Goal: Task Accomplishment & Management: Manage account settings

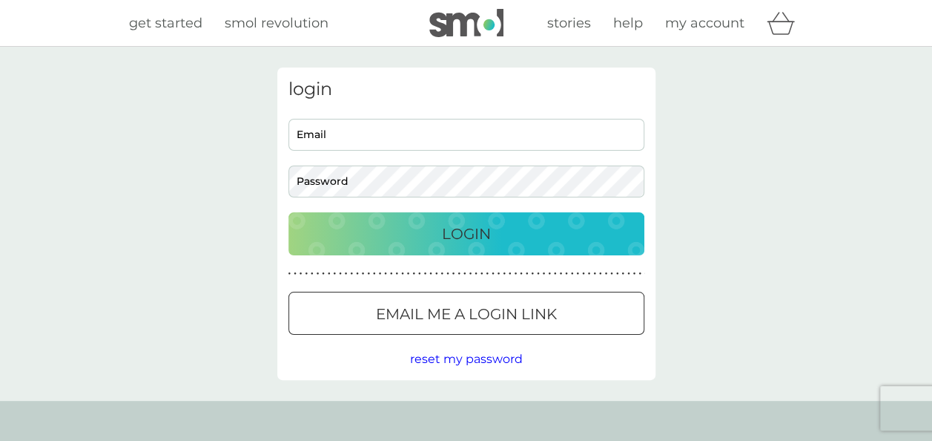
type input "[EMAIL_ADDRESS][DOMAIN_NAME]"
click at [487, 240] on p "Login" at bounding box center [466, 234] width 49 height 24
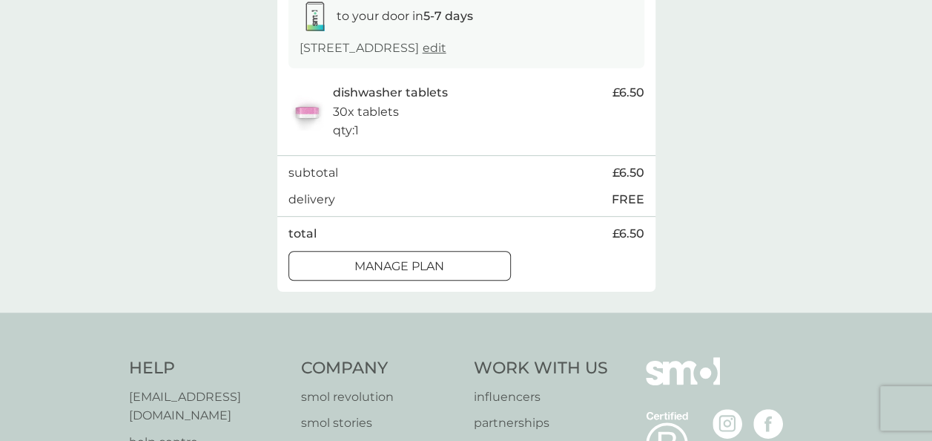
scroll to position [264, 0]
click at [390, 269] on div at bounding box center [399, 265] width 53 height 16
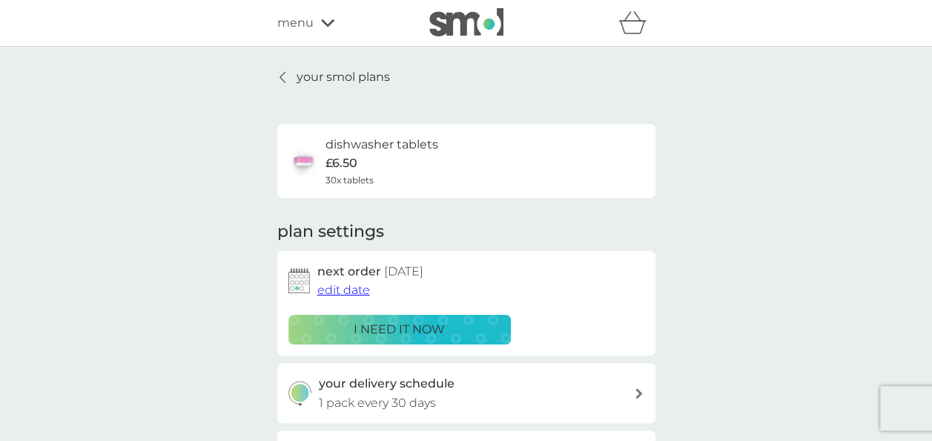
click at [357, 144] on h6 "dishwasher tablets" at bounding box center [382, 144] width 113 height 19
drag, startPoint x: 357, startPoint y: 144, endPoint x: 334, endPoint y: 76, distance: 71.5
click at [334, 76] on p "your smol plans" at bounding box center [343, 76] width 93 height 19
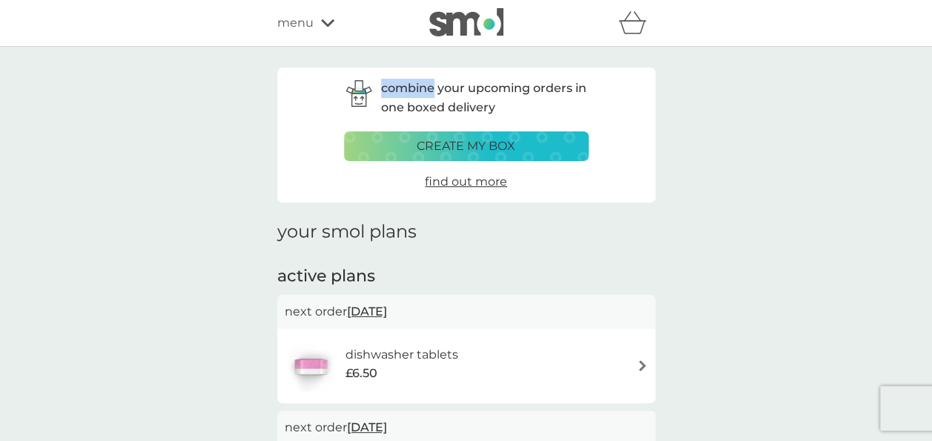
click at [642, 366] on img at bounding box center [642, 365] width 11 height 11
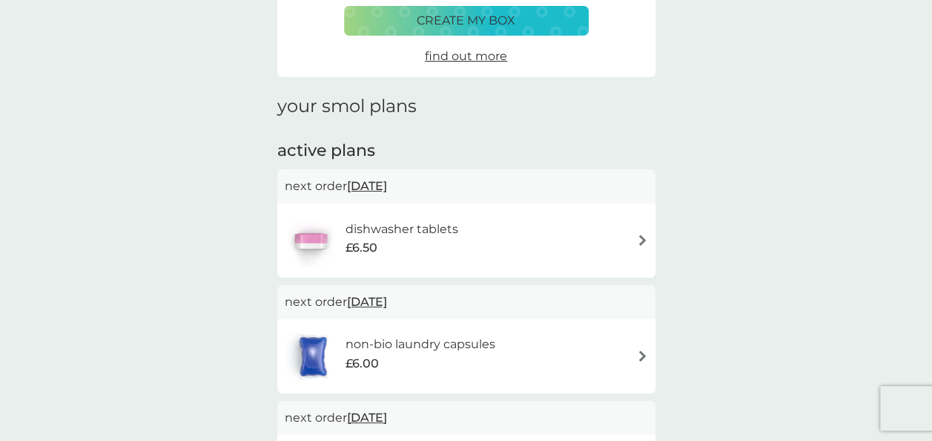
scroll to position [202, 0]
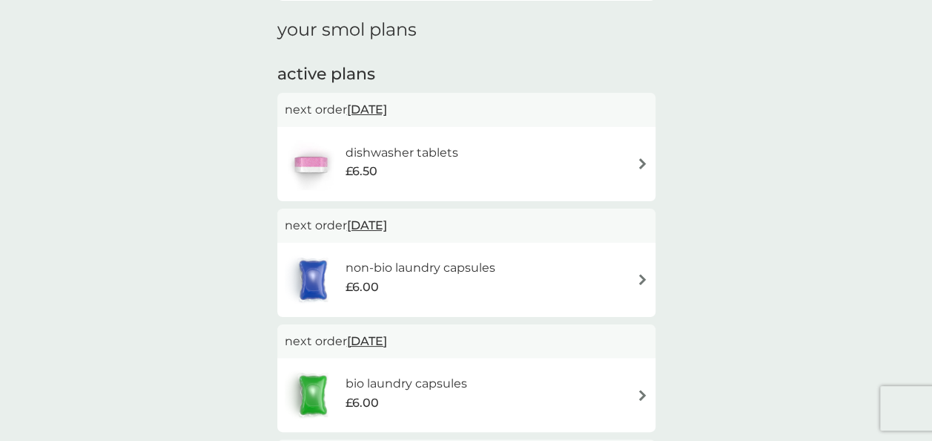
click at [642, 274] on img at bounding box center [642, 279] width 11 height 11
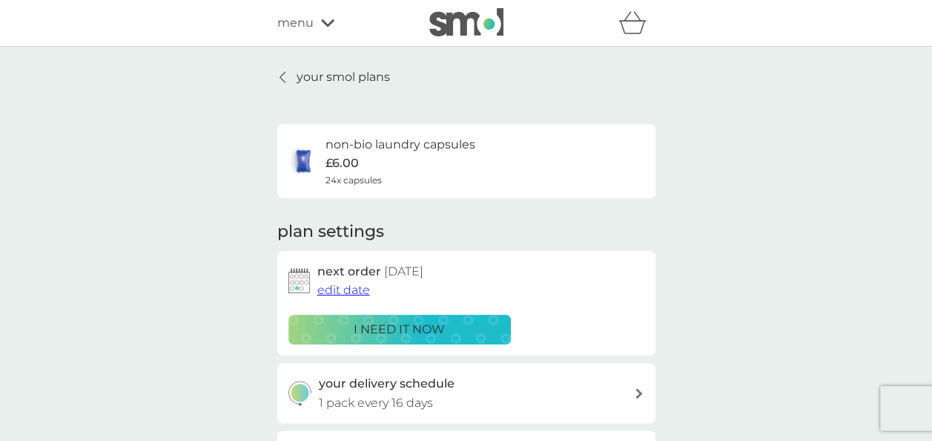
click at [340, 286] on span "edit date" at bounding box center [343, 290] width 53 height 14
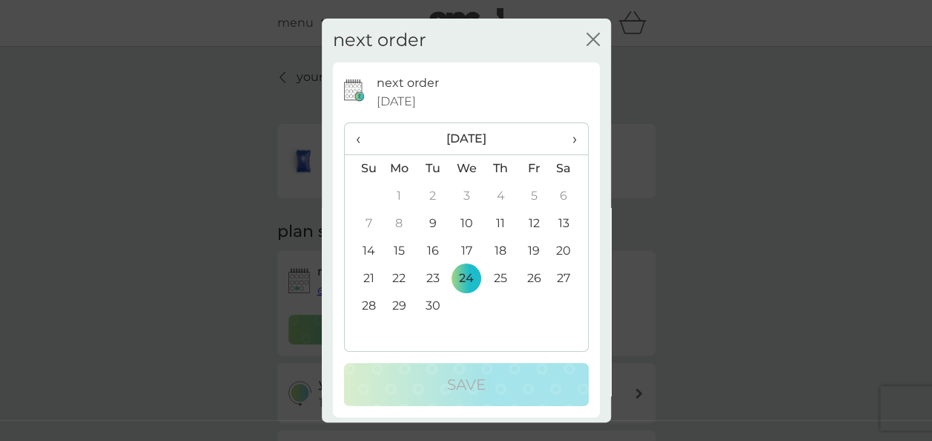
click at [587, 42] on icon "close" at bounding box center [593, 39] width 13 height 13
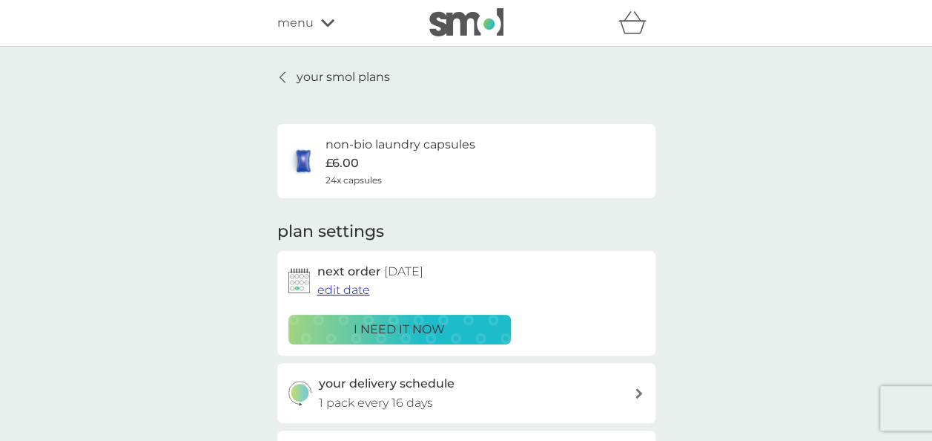
click at [316, 73] on p "your smol plans" at bounding box center [343, 76] width 93 height 19
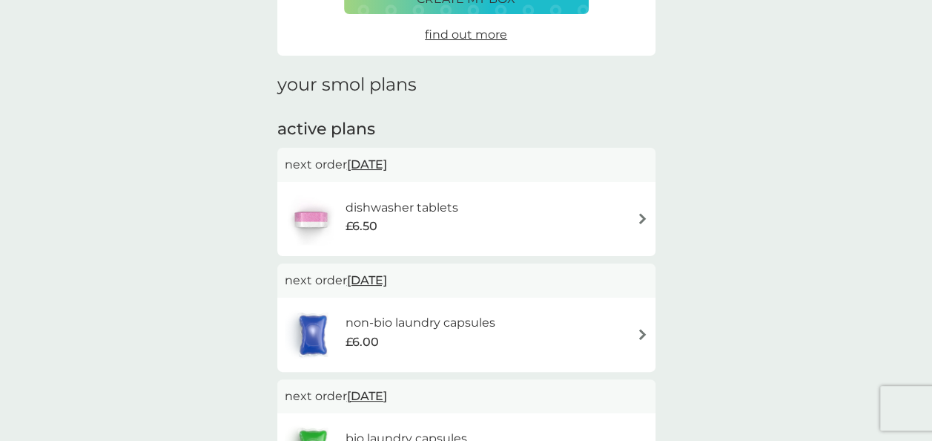
scroll to position [151, 0]
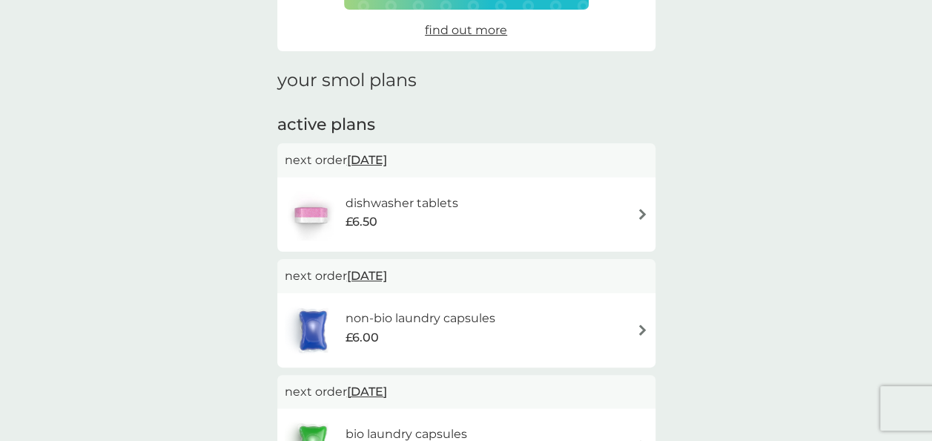
click at [387, 157] on span "11 Sep 2025" at bounding box center [367, 159] width 40 height 29
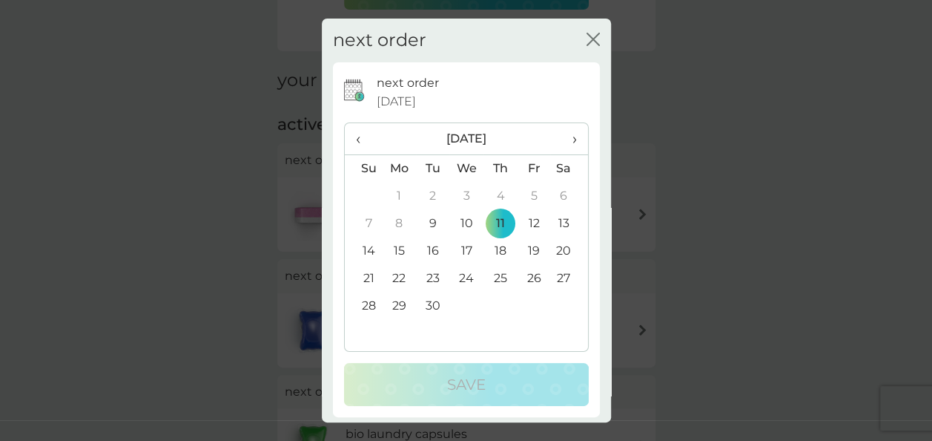
click at [587, 34] on icon "close" at bounding box center [593, 39] width 13 height 13
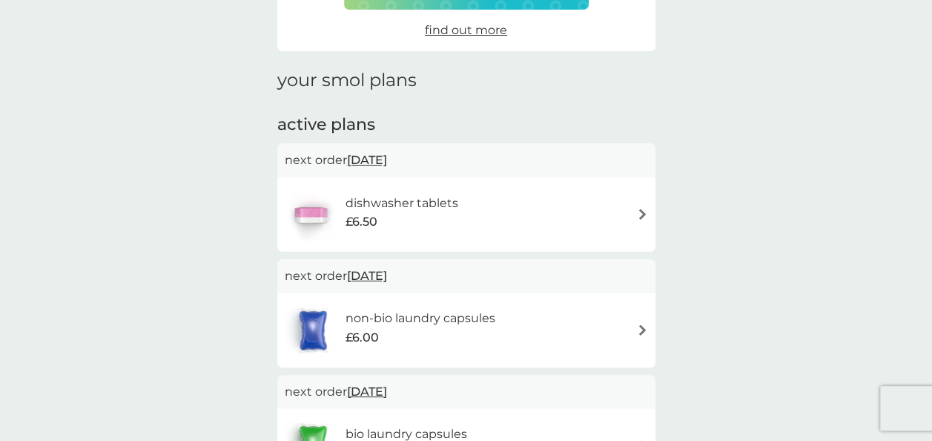
click at [644, 211] on img at bounding box center [642, 213] width 11 height 11
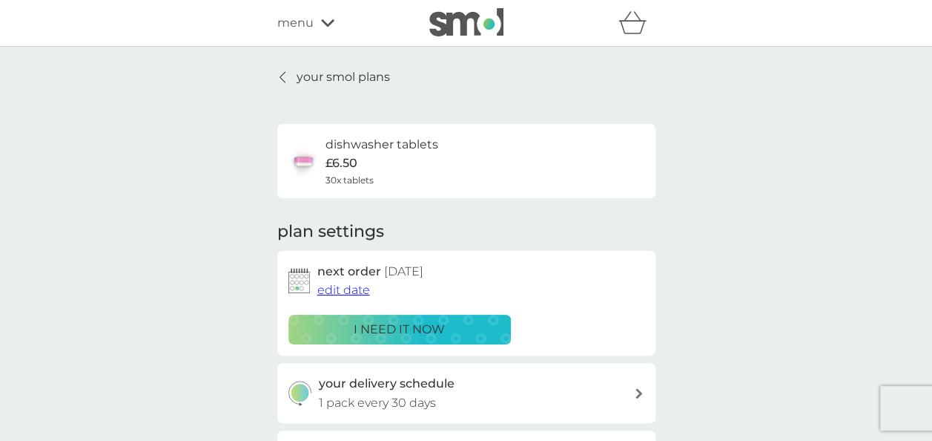
click at [319, 72] on p "your smol plans" at bounding box center [343, 76] width 93 height 19
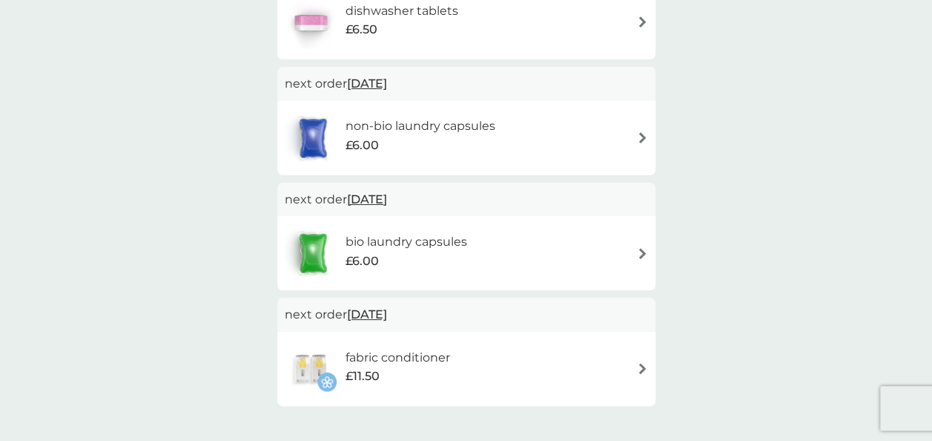
scroll to position [342, 0]
click at [641, 362] on div "fabric conditioner £11.50" at bounding box center [466, 370] width 363 height 52
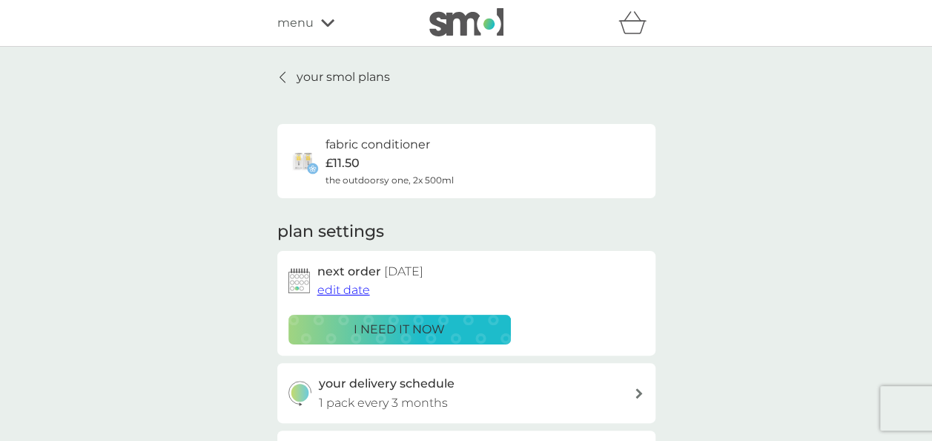
click at [339, 285] on span "edit date" at bounding box center [343, 290] width 53 height 14
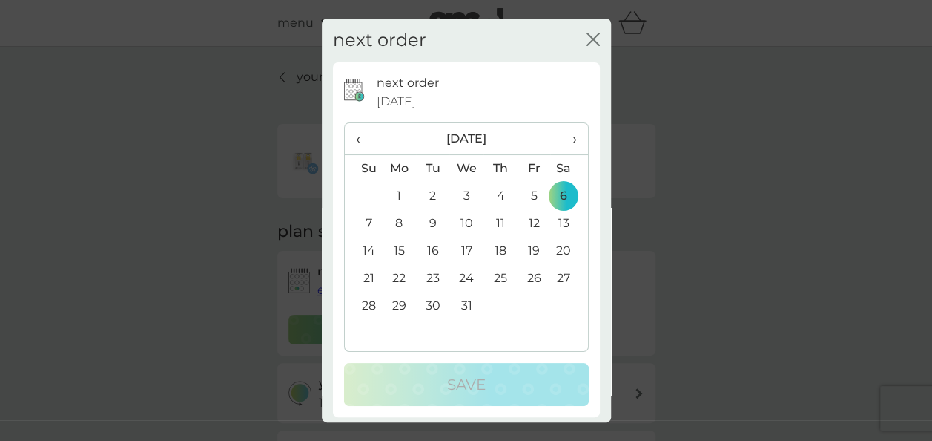
click at [561, 136] on span "›" at bounding box center [568, 138] width 15 height 31
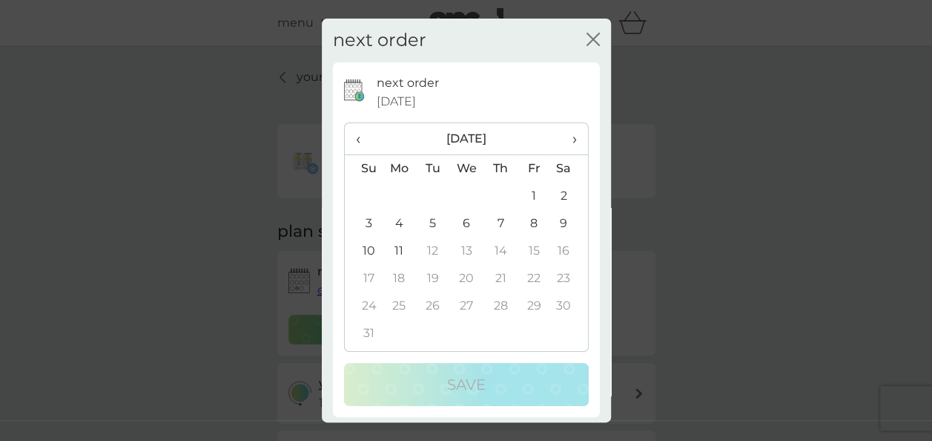
click at [561, 136] on span "›" at bounding box center [568, 138] width 15 height 31
click at [363, 137] on span "‹" at bounding box center [364, 138] width 16 height 31
click at [524, 196] on td "1" at bounding box center [534, 195] width 33 height 27
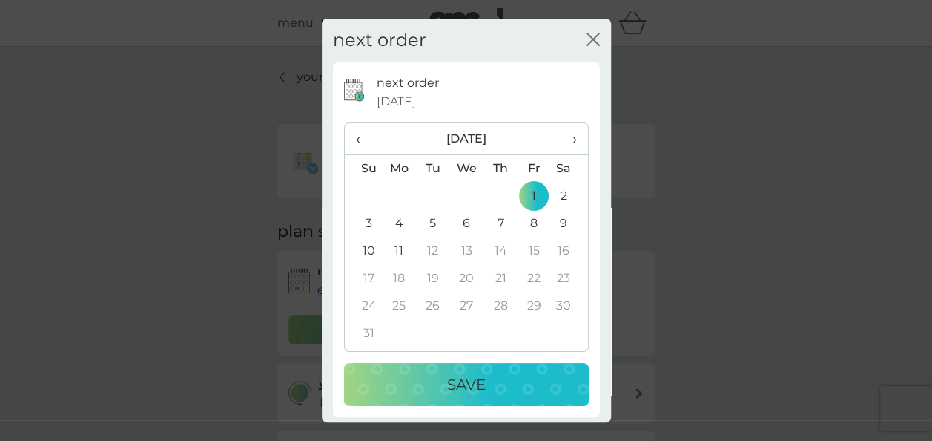
click at [454, 380] on p "Save" at bounding box center [466, 384] width 39 height 24
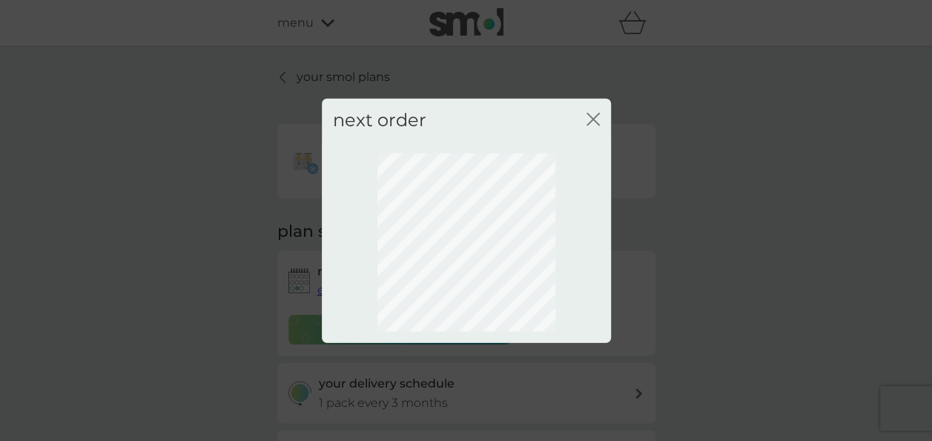
click at [596, 117] on icon "close" at bounding box center [596, 119] width 6 height 12
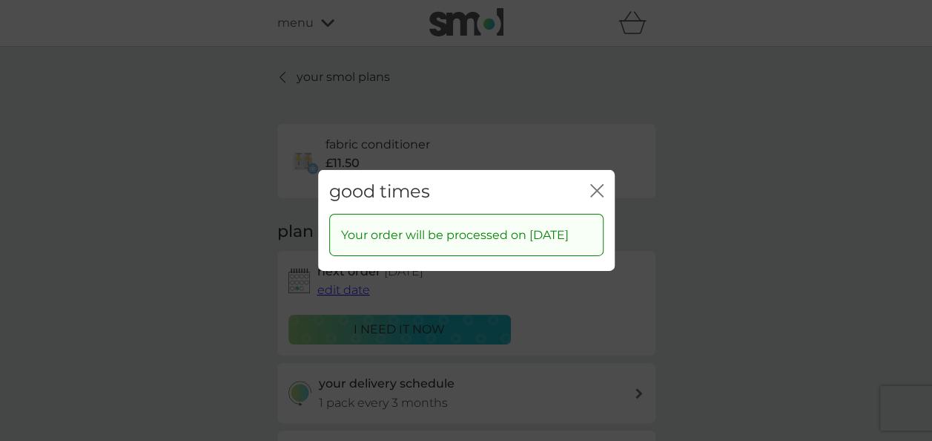
click at [593, 184] on icon "close" at bounding box center [596, 190] width 13 height 13
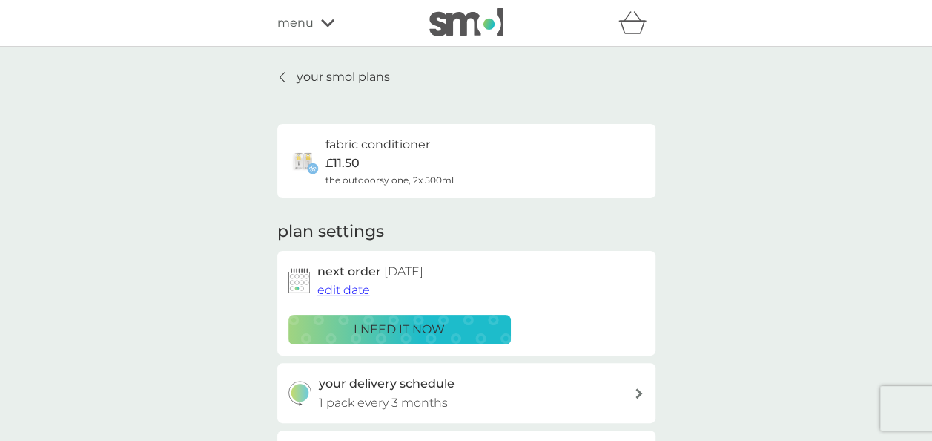
click at [363, 80] on p "your smol plans" at bounding box center [343, 76] width 93 height 19
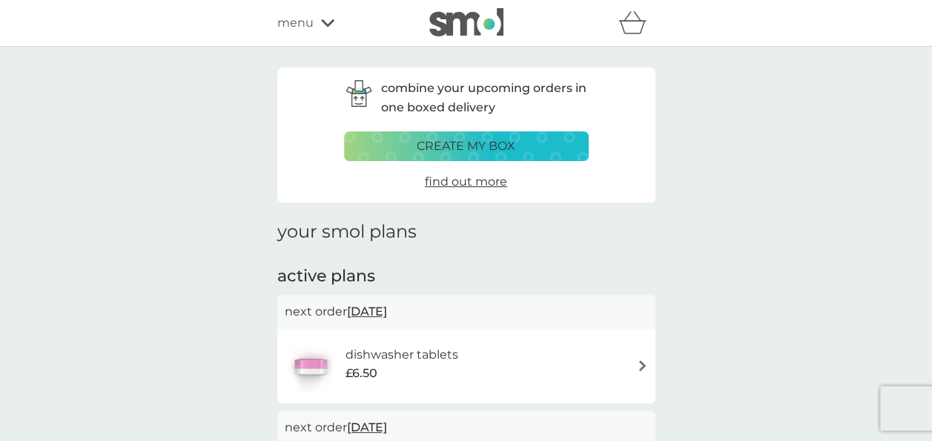
click at [642, 359] on div "dishwasher tablets £6.50" at bounding box center [466, 366] width 363 height 52
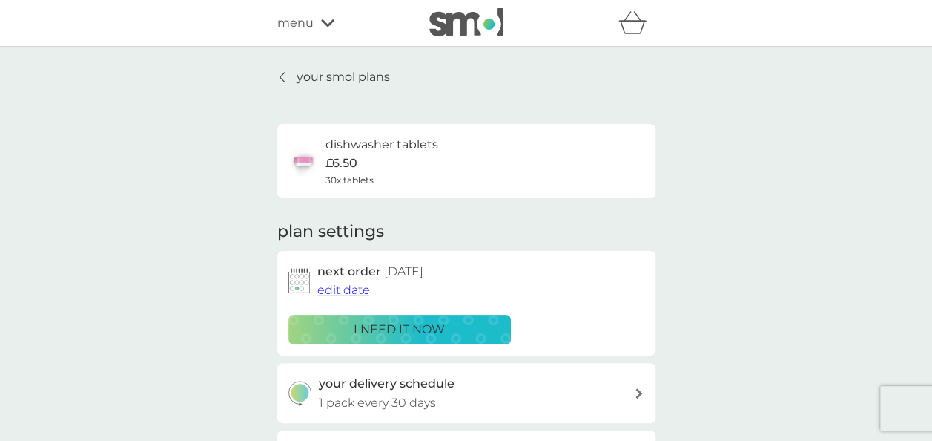
click at [332, 73] on p "your smol plans" at bounding box center [343, 76] width 93 height 19
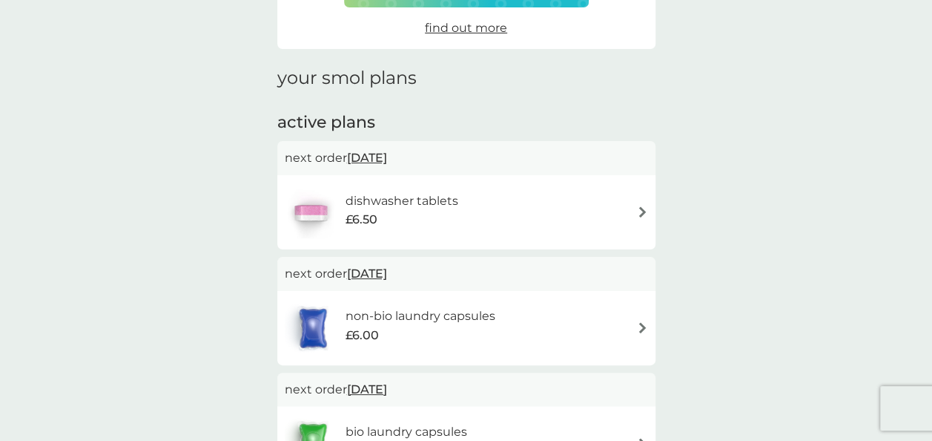
scroll to position [171, 0]
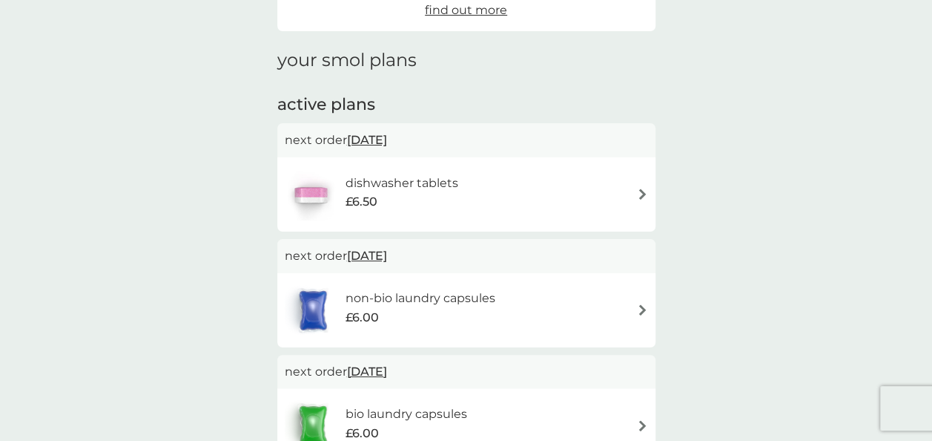
click at [638, 312] on img at bounding box center [642, 309] width 11 height 11
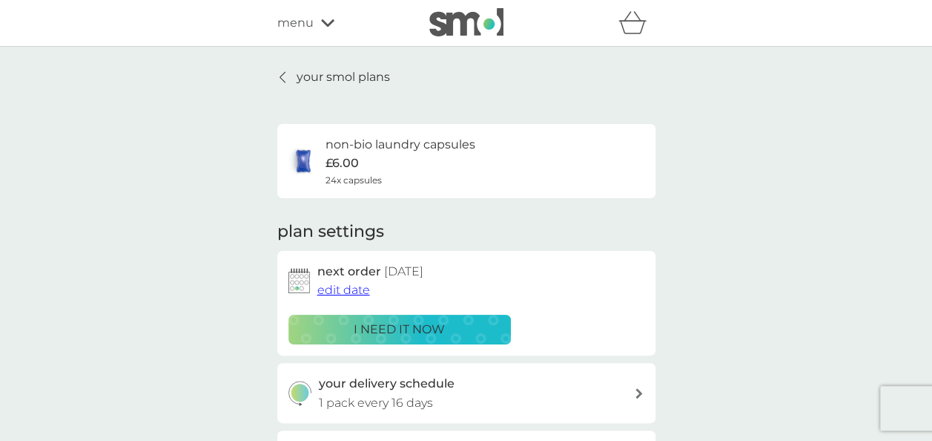
click at [365, 289] on span "edit date" at bounding box center [343, 290] width 53 height 14
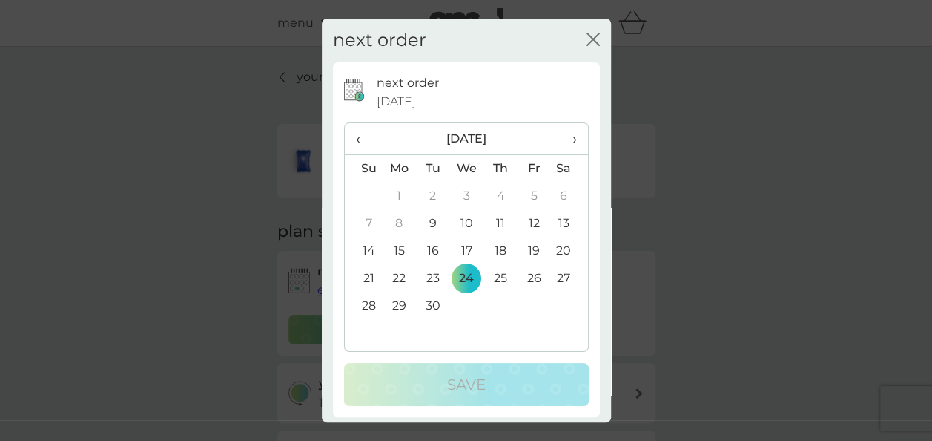
click at [565, 140] on span "›" at bounding box center [568, 138] width 15 height 31
click at [397, 196] on td "1" at bounding box center [400, 195] width 34 height 27
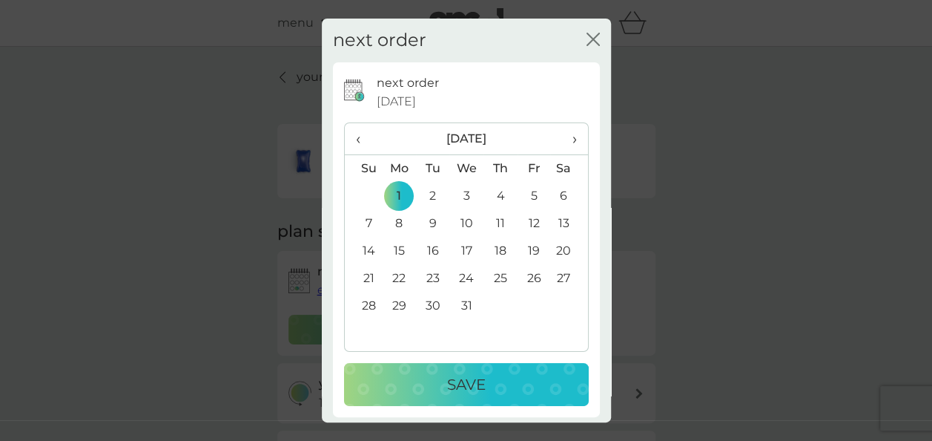
click at [447, 380] on p "Save" at bounding box center [466, 384] width 39 height 24
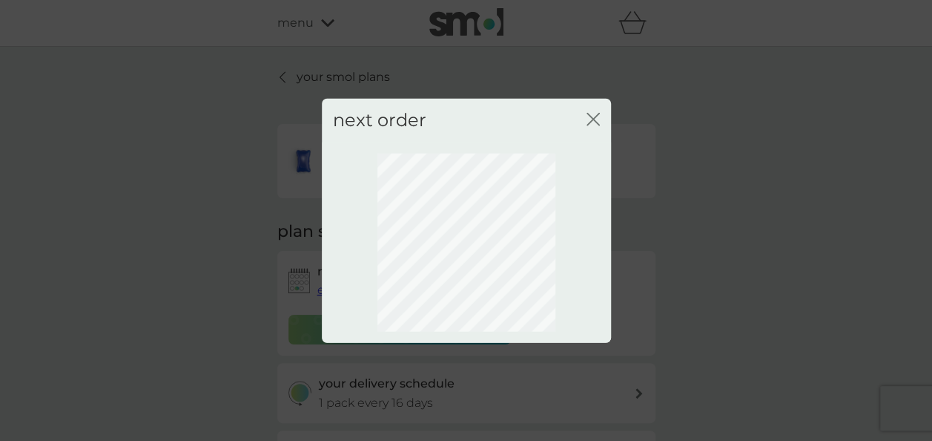
click at [593, 121] on icon "close" at bounding box center [593, 119] width 13 height 13
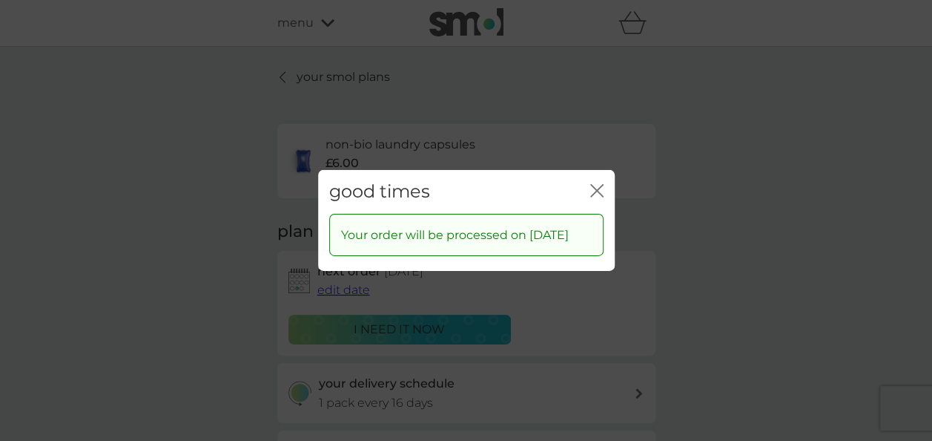
click at [601, 185] on icon "close" at bounding box center [596, 190] width 13 height 13
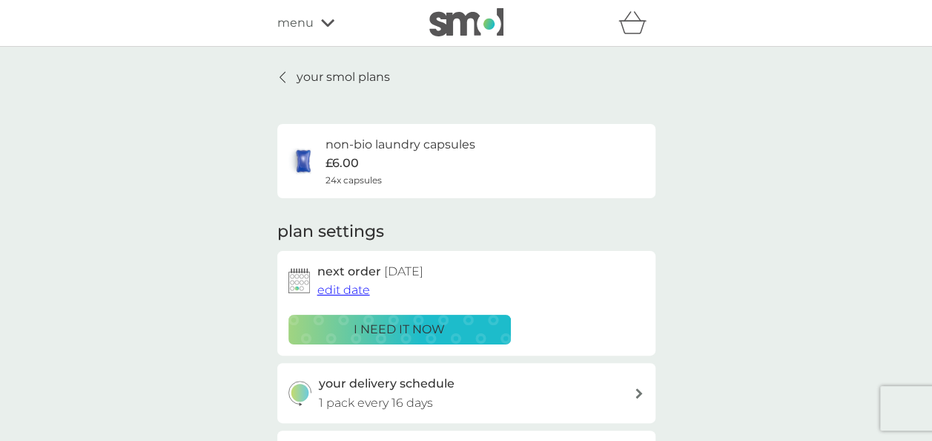
click at [636, 388] on icon at bounding box center [639, 393] width 7 height 10
select select "14"
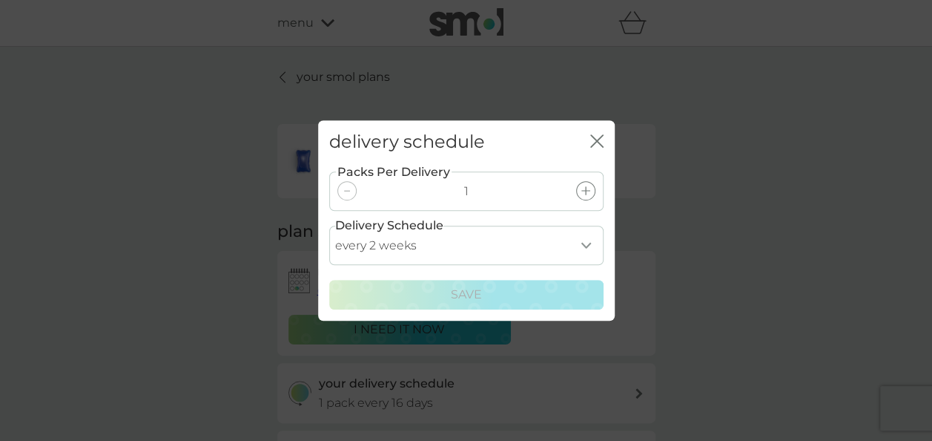
click at [712, 274] on div "delivery schedule close Packs Per Delivery 1 Delivery Schedule every 1 week eve…" at bounding box center [466, 220] width 932 height 441
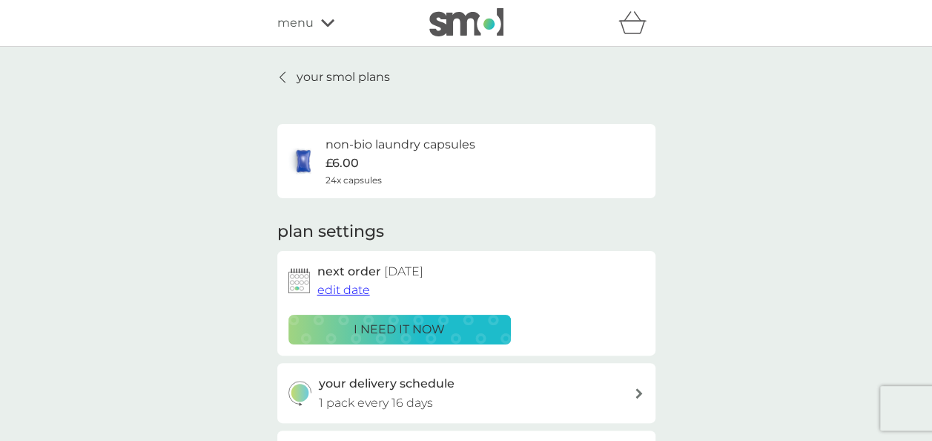
click at [365, 78] on p "your smol plans" at bounding box center [343, 76] width 93 height 19
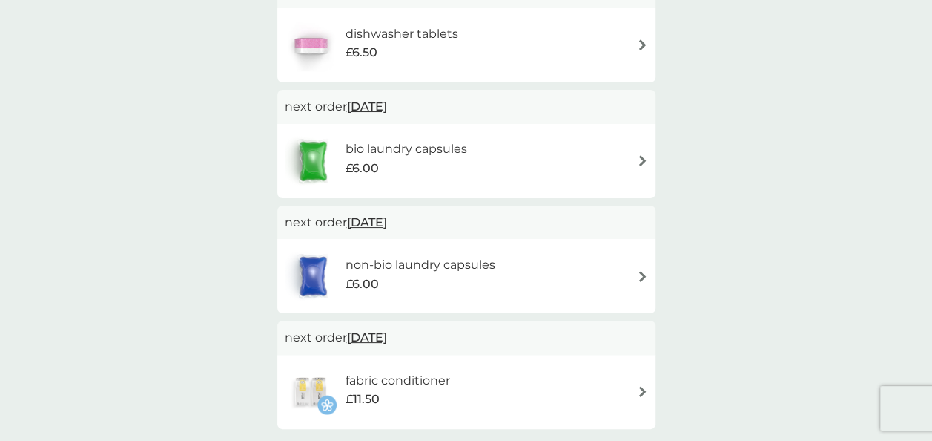
scroll to position [324, 0]
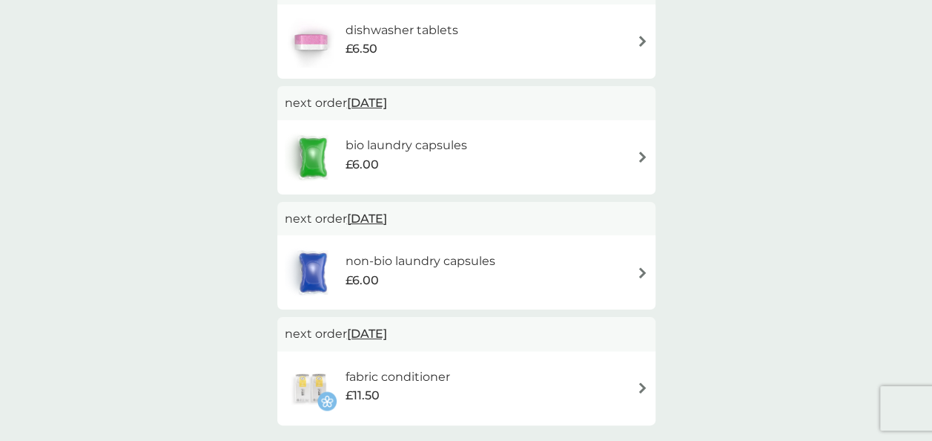
click at [640, 273] on img at bounding box center [642, 272] width 11 height 11
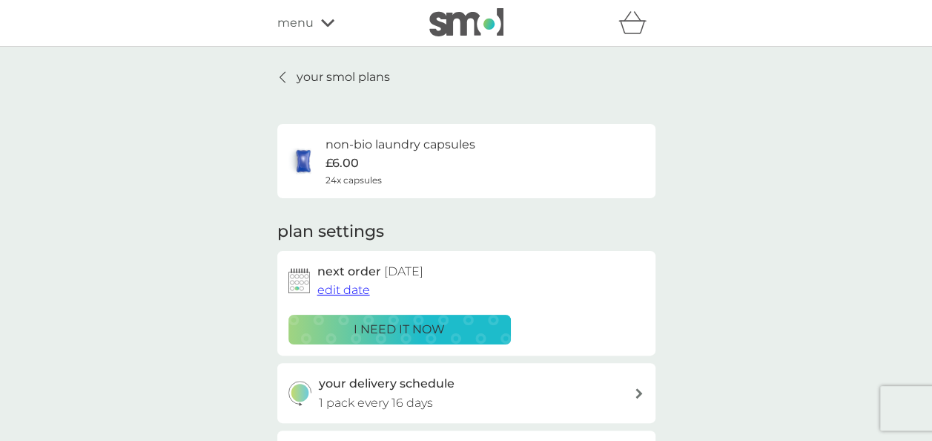
click at [340, 292] on span "edit date" at bounding box center [343, 290] width 53 height 14
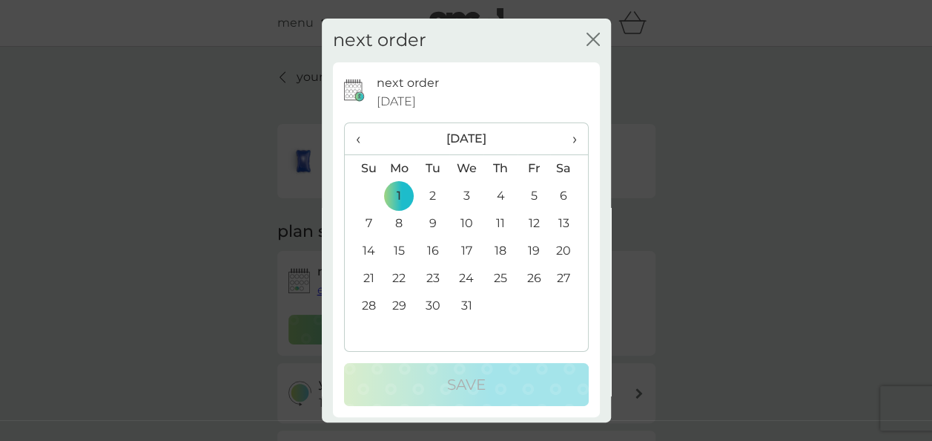
click at [593, 39] on icon "close" at bounding box center [596, 39] width 6 height 12
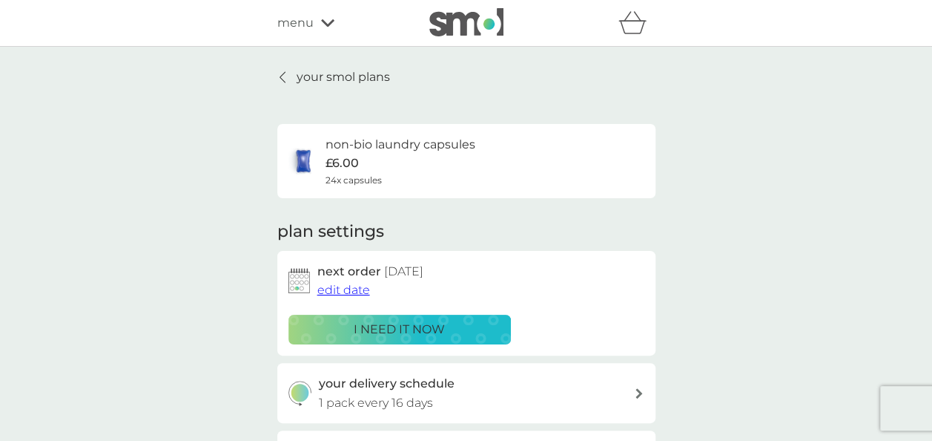
click at [367, 82] on p "your smol plans" at bounding box center [343, 76] width 93 height 19
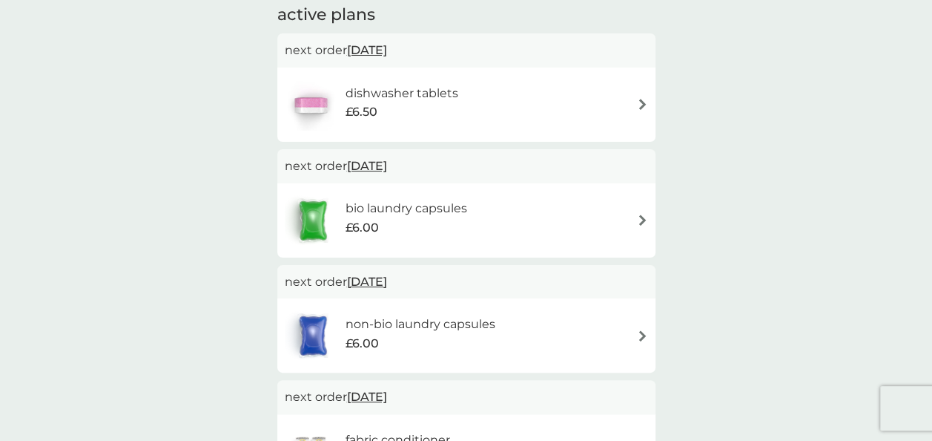
scroll to position [288, 0]
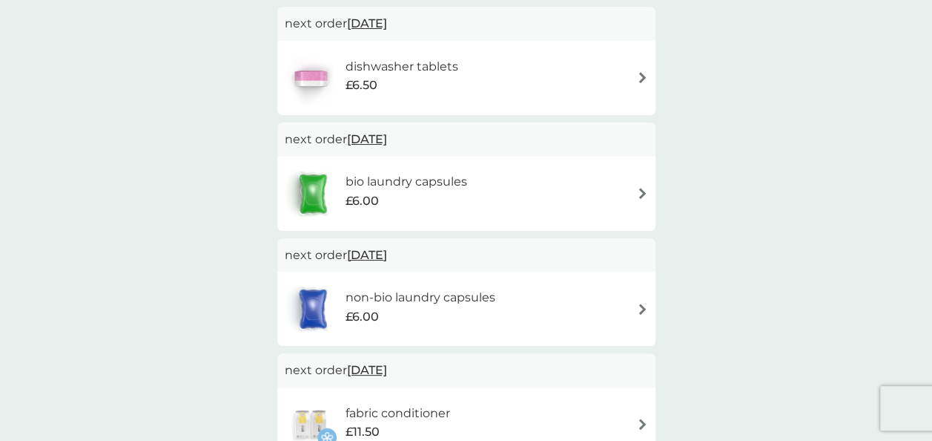
click at [639, 193] on img at bounding box center [642, 193] width 11 height 11
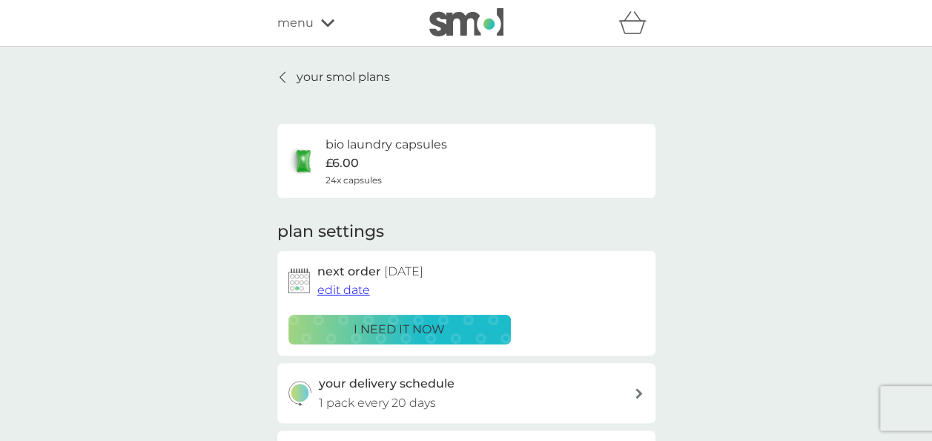
click at [354, 291] on span "edit date" at bounding box center [343, 290] width 53 height 14
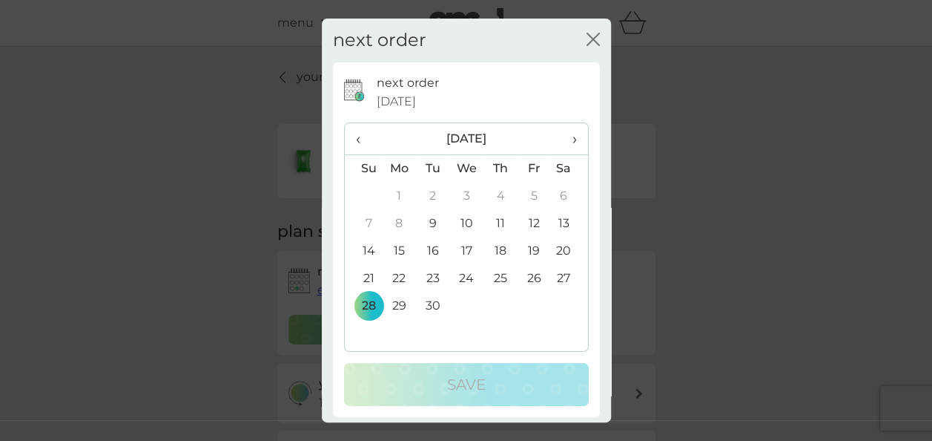
click at [565, 139] on th "›" at bounding box center [568, 139] width 37 height 32
click at [402, 189] on td "1" at bounding box center [400, 195] width 34 height 27
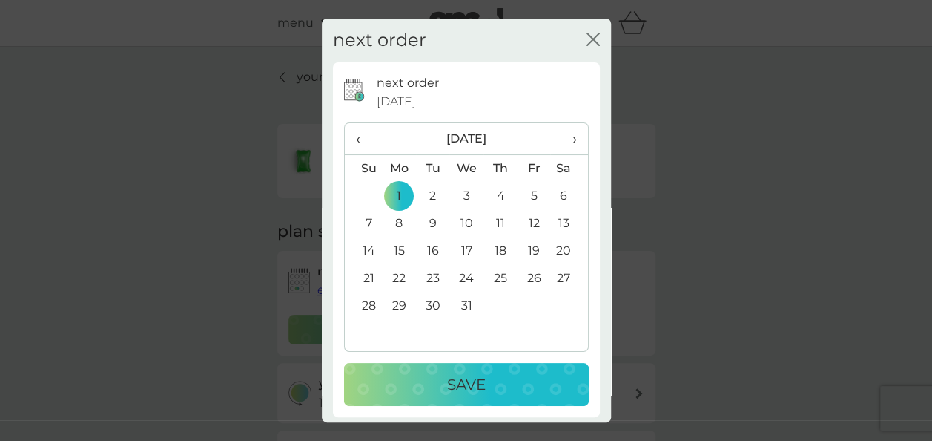
click at [420, 377] on div "Save" at bounding box center [466, 384] width 215 height 24
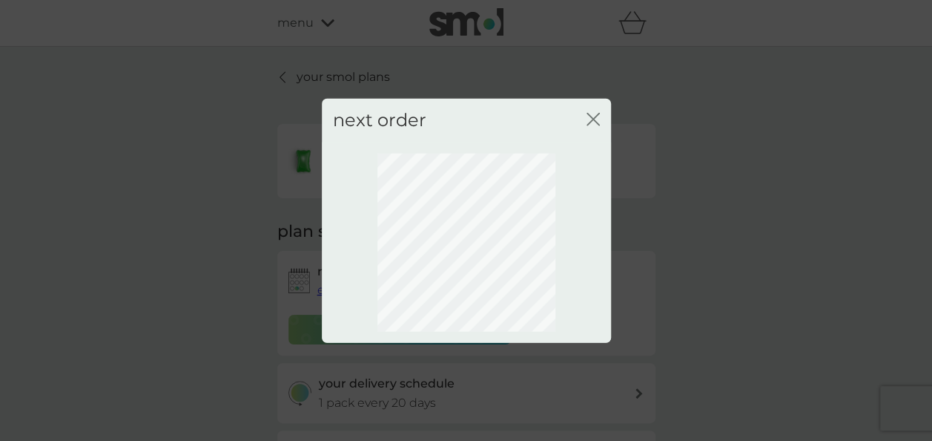
click at [589, 118] on icon "close" at bounding box center [593, 119] width 13 height 13
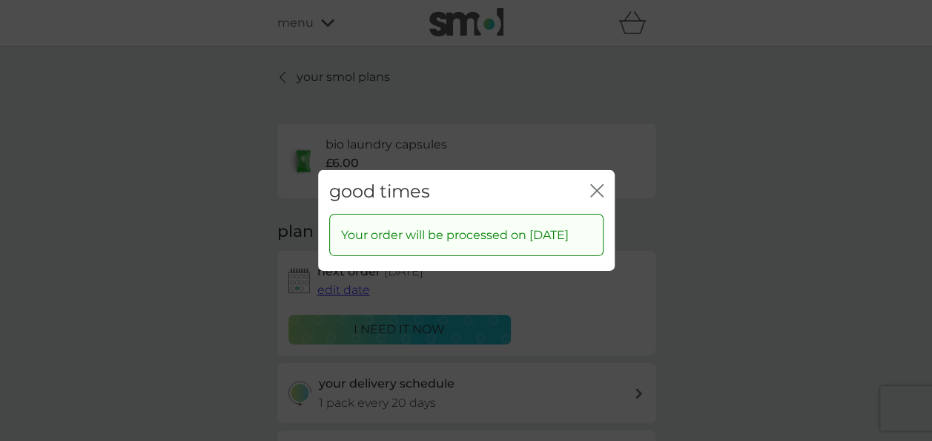
click at [594, 190] on icon "close" at bounding box center [596, 190] width 13 height 13
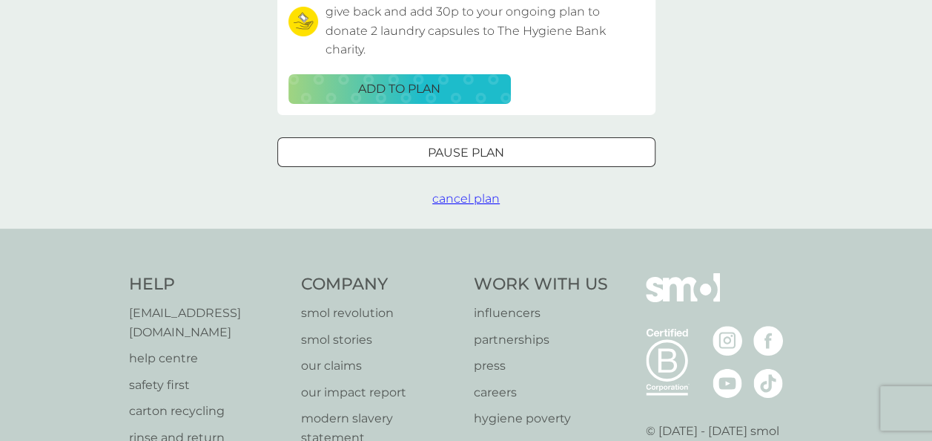
scroll to position [524, 0]
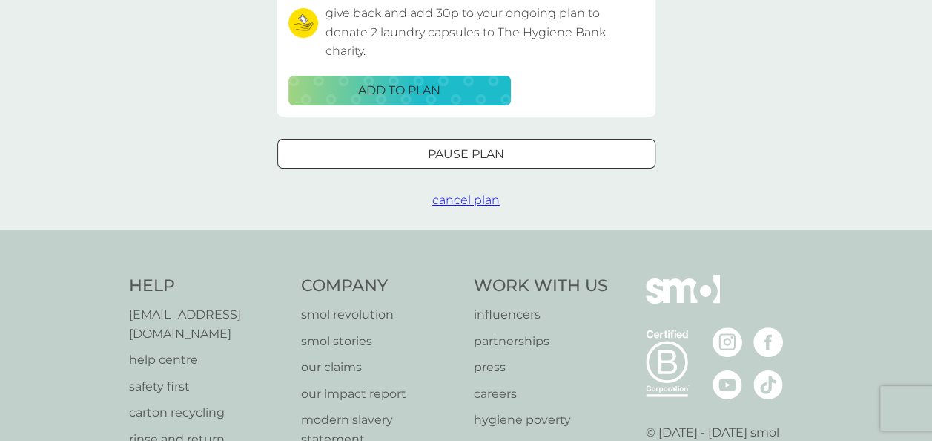
click at [138, 317] on p "[EMAIL_ADDRESS][DOMAIN_NAME]" at bounding box center [208, 324] width 158 height 38
click at [154, 316] on p "[EMAIL_ADDRESS][DOMAIN_NAME]" at bounding box center [208, 324] width 158 height 38
click at [177, 316] on p "[EMAIL_ADDRESS][DOMAIN_NAME]" at bounding box center [208, 324] width 158 height 38
